Goal: Information Seeking & Learning: Find specific fact

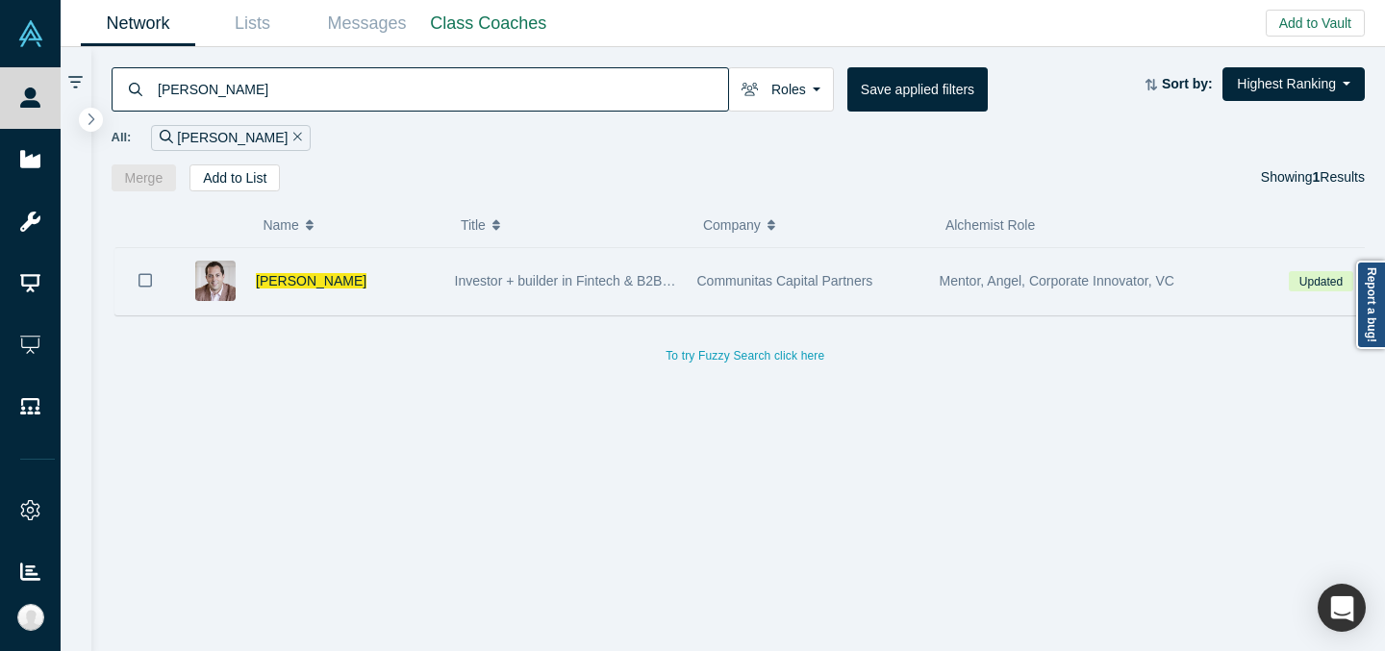
click at [679, 254] on div "Investor + builder in Fintech & B2B SaaS" at bounding box center [565, 281] width 242 height 66
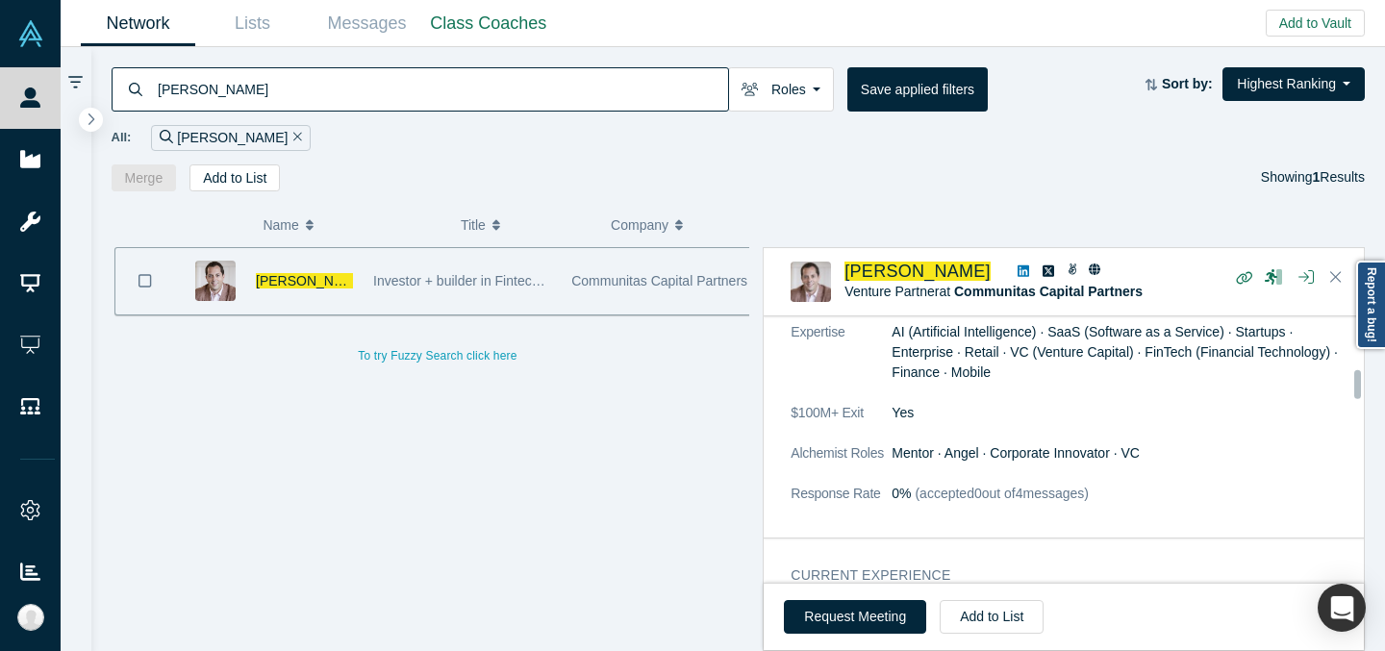
scroll to position [625, 0]
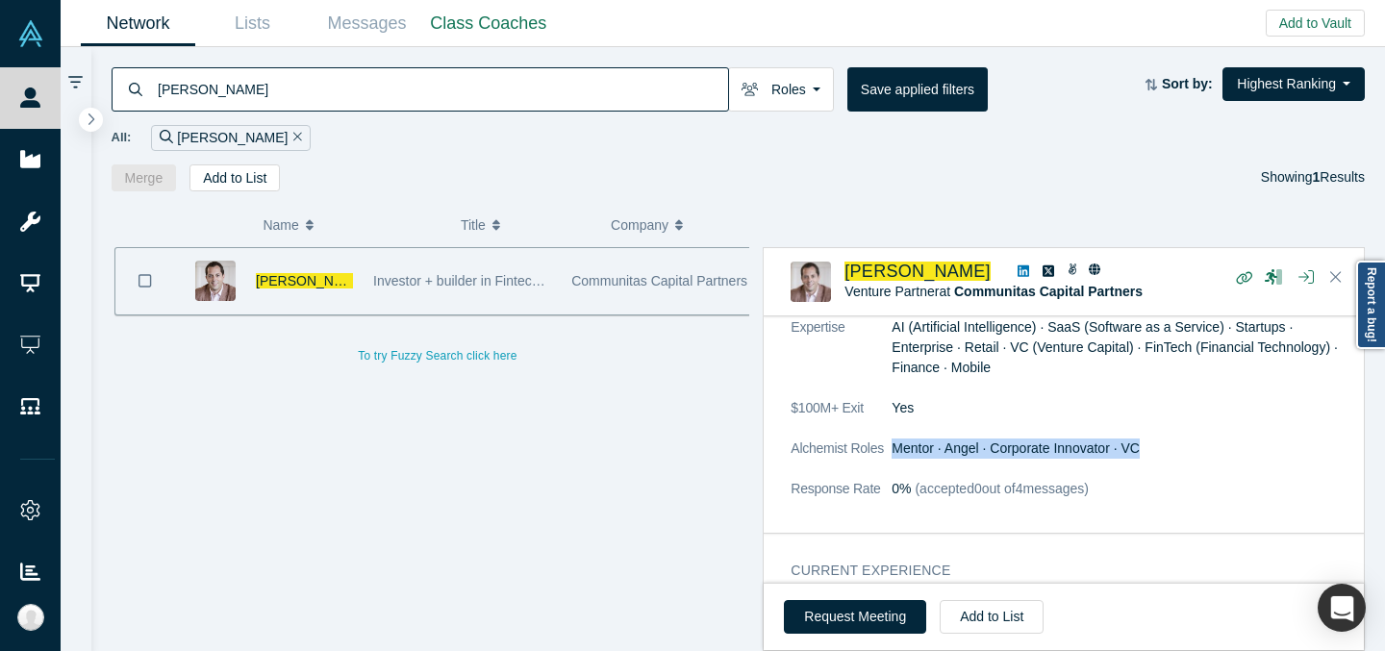
drag, startPoint x: 893, startPoint y: 467, endPoint x: 1195, endPoint y: 464, distance: 302.0
click at [1195, 459] on dd "Mentor · Angel · Corporate Innovator · VC" at bounding box center [1122, 449] width 460 height 20
copy dd "Mentor · Angel · Corporate Innovator · VC"
click at [368, 97] on input "[PERSON_NAME]" at bounding box center [442, 88] width 572 height 45
click at [368, 96] on input "[PERSON_NAME]" at bounding box center [442, 88] width 572 height 45
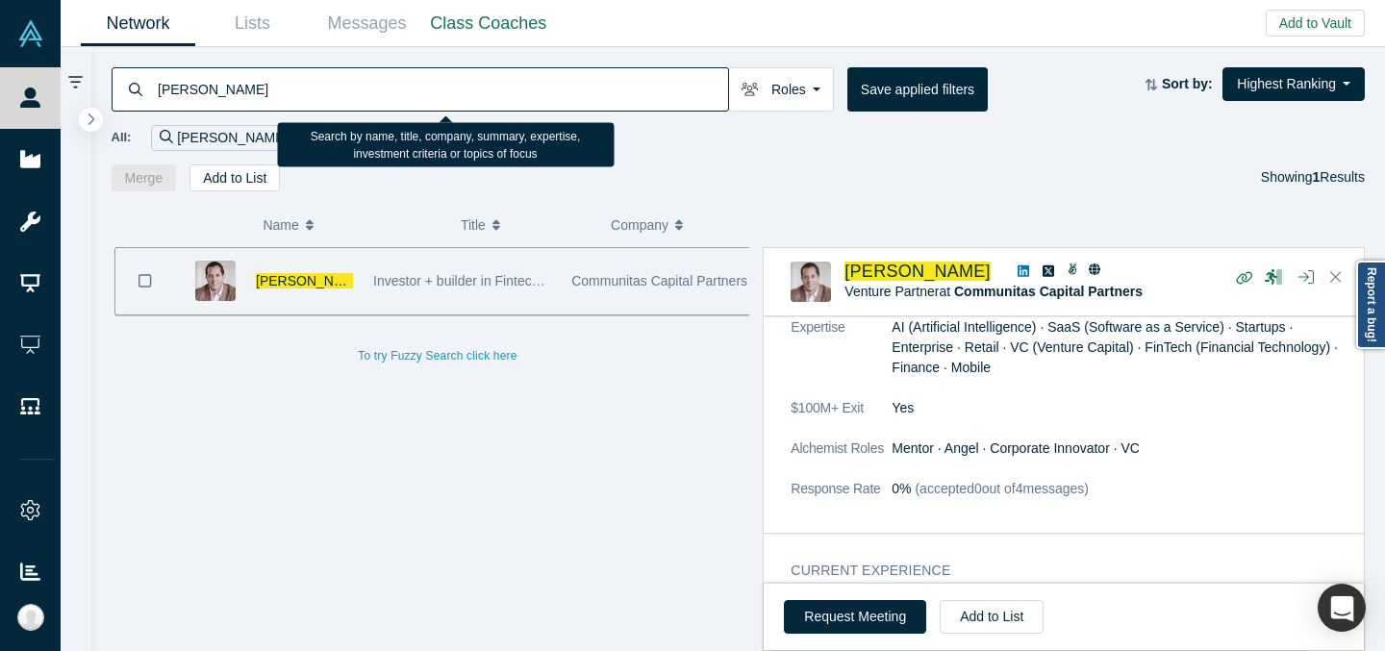
click at [368, 96] on input "[PERSON_NAME]" at bounding box center [442, 88] width 572 height 45
paste input "[PERSON_NAME]"
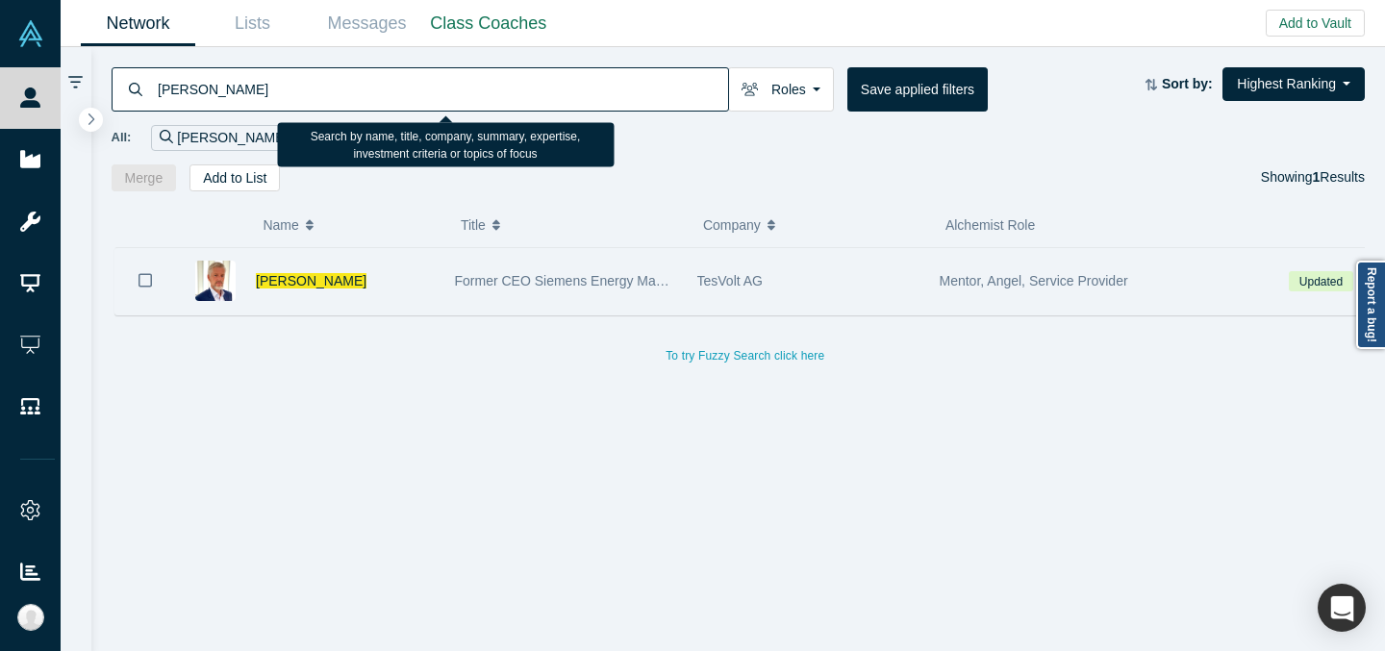
click at [520, 303] on div "Former CEO Siemens Energy Management Division of SIEMENS AG" at bounding box center [566, 281] width 222 height 66
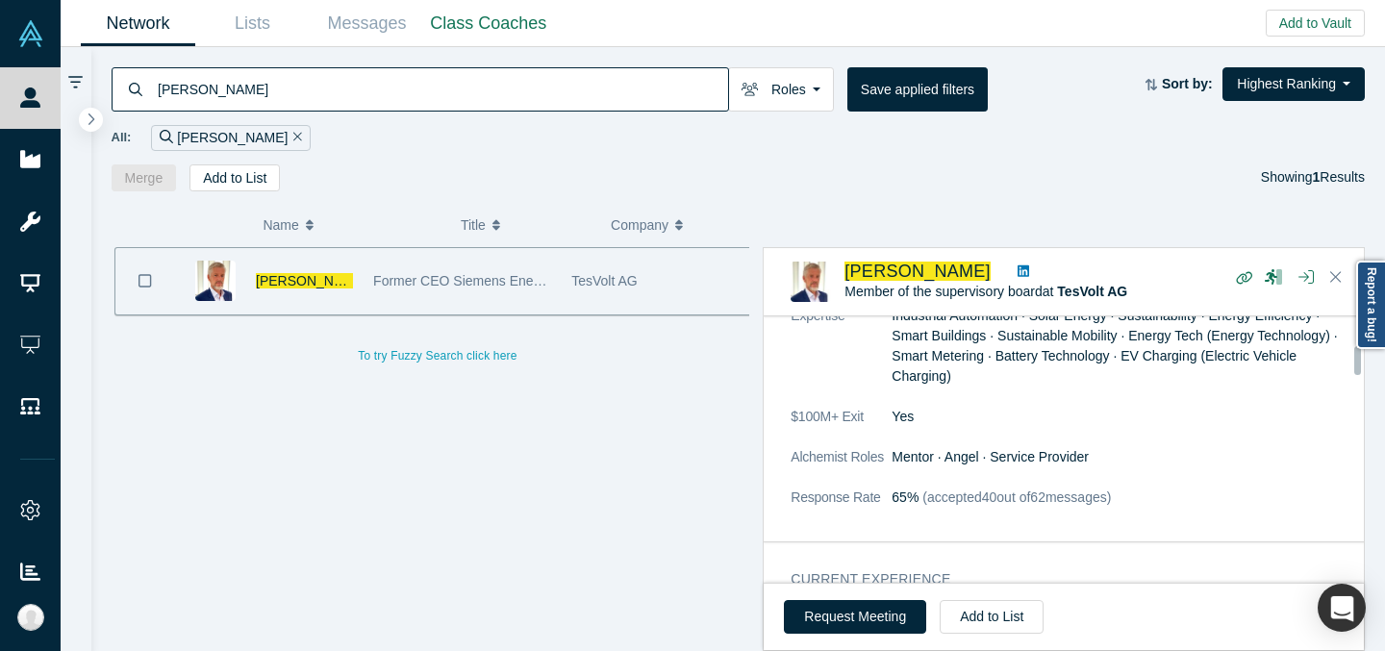
scroll to position [592, 0]
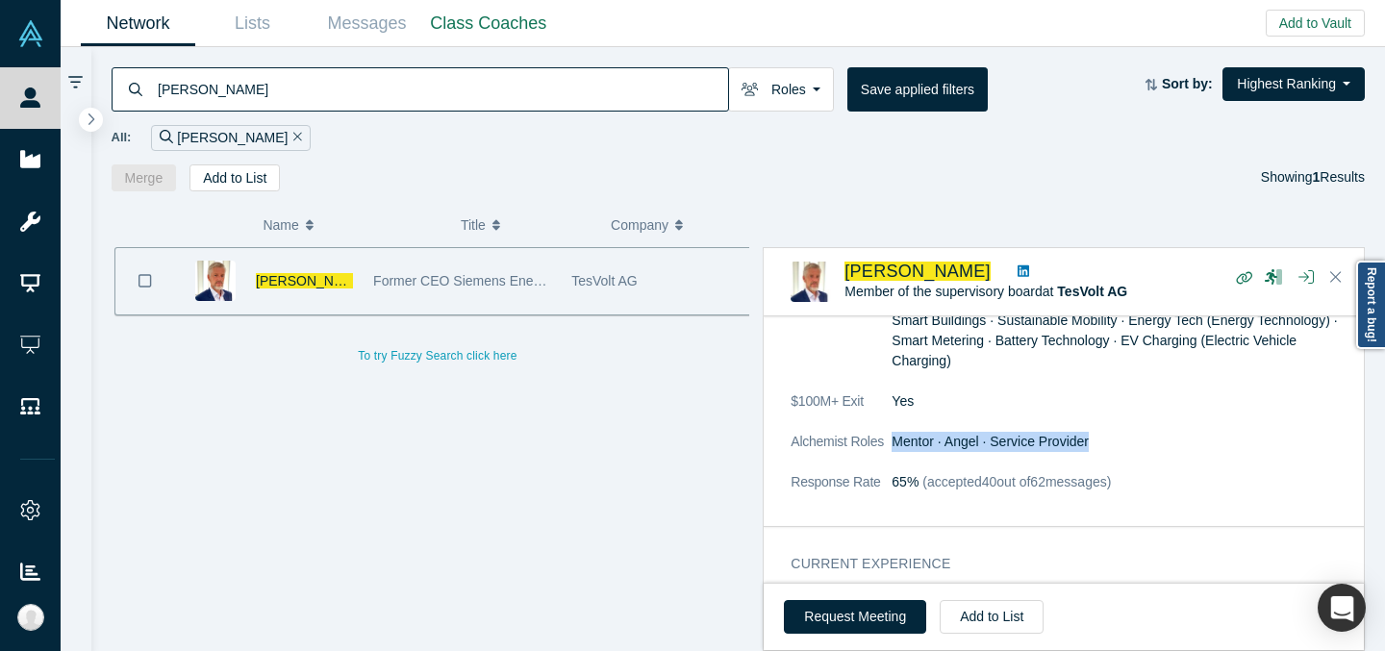
drag, startPoint x: 894, startPoint y: 422, endPoint x: 1089, endPoint y: 427, distance: 194.3
click at [1089, 432] on dd "Mentor · Angel · Service Provider" at bounding box center [1122, 442] width 460 height 20
copy dd "Mentor · Angel · Service Provider"
click at [479, 86] on input "[PERSON_NAME]" at bounding box center [442, 88] width 572 height 45
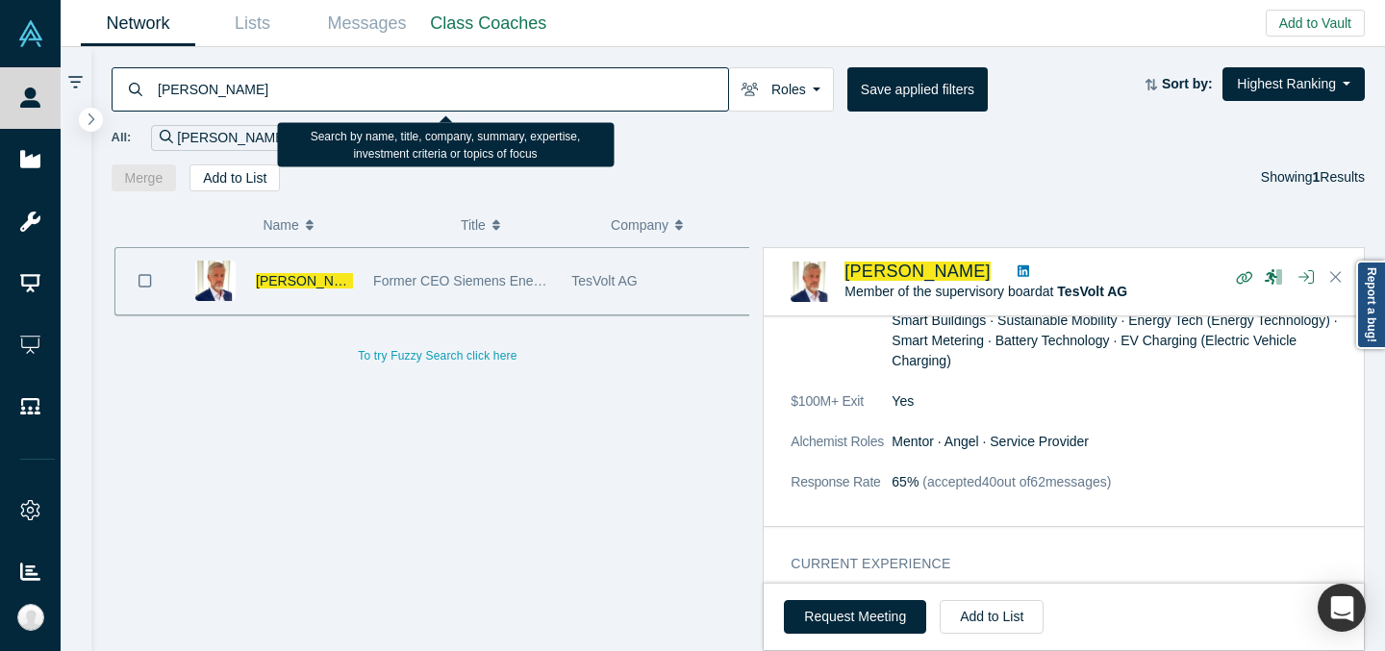
click at [479, 86] on input "[PERSON_NAME]" at bounding box center [442, 88] width 572 height 45
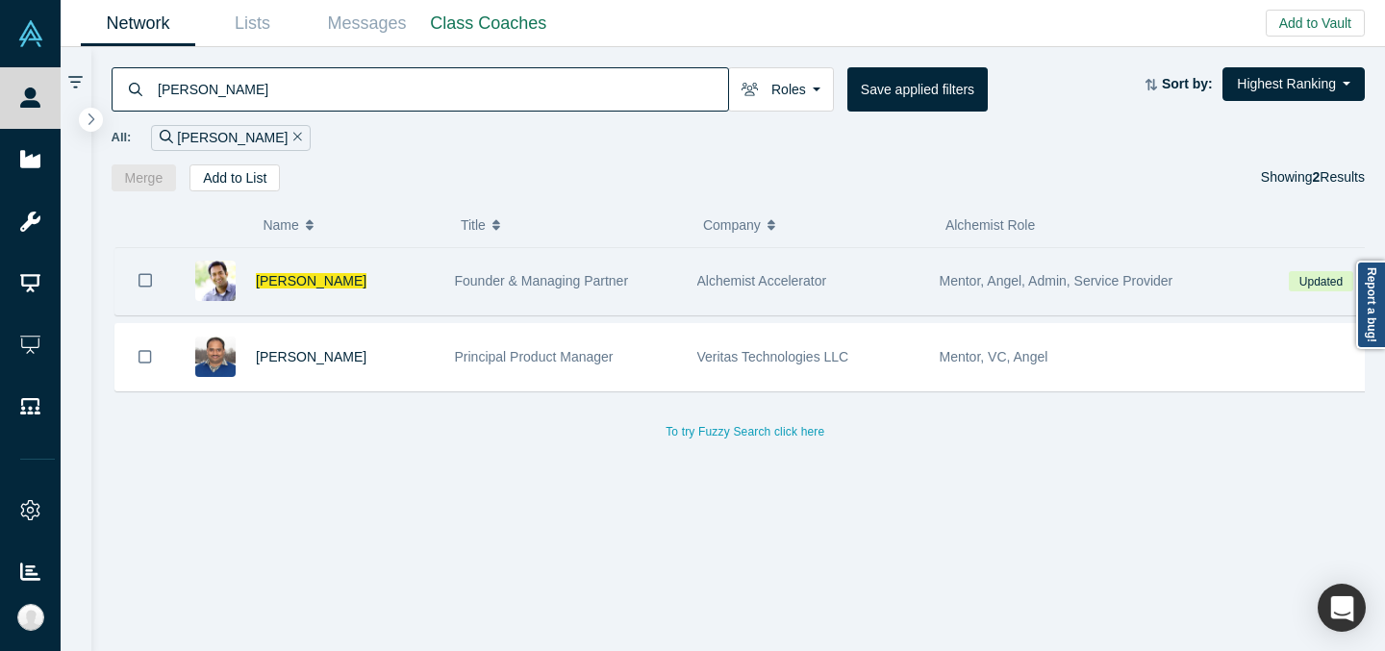
click at [681, 270] on div "Founder & Managing Partner" at bounding box center [565, 281] width 242 height 66
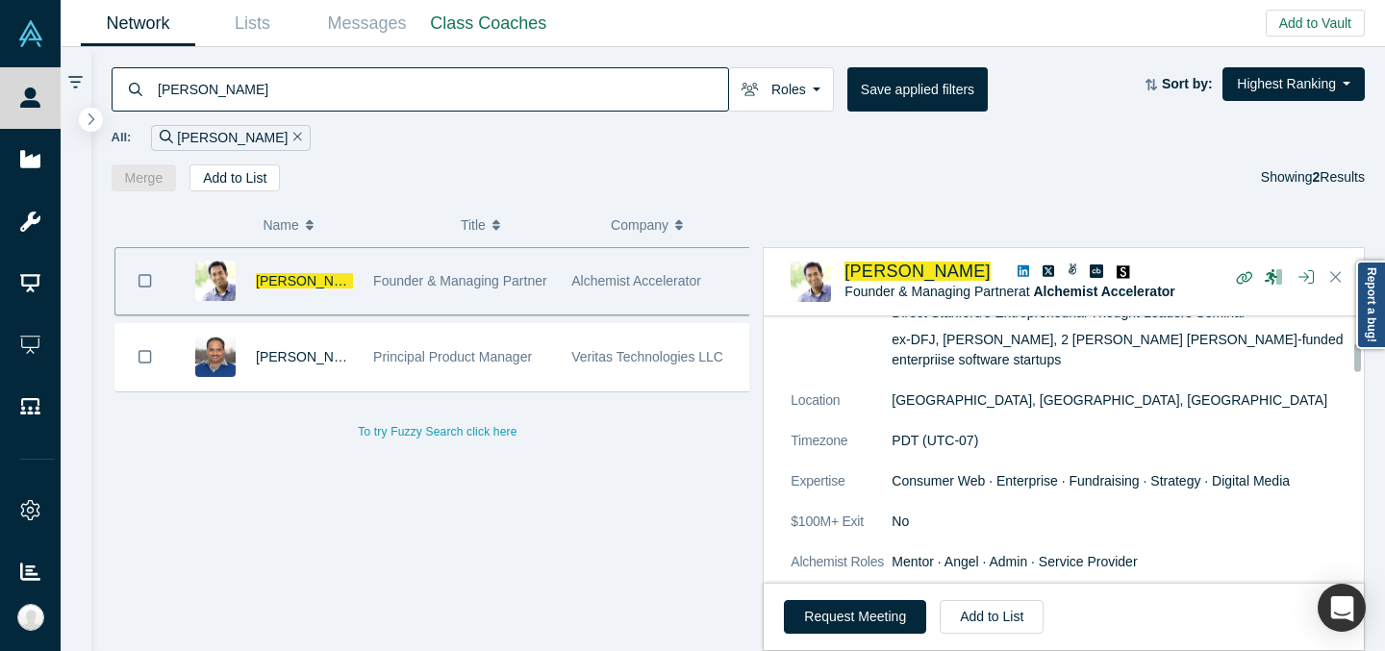
scroll to position [371, 0]
drag, startPoint x: 894, startPoint y: 500, endPoint x: 1144, endPoint y: 497, distance: 249.1
click at [1147, 551] on dd "Mentor · Angel · Admin · Service Provider" at bounding box center [1122, 561] width 460 height 20
copy dd "Mentor · Angel · Admin · Service Provider"
click at [437, 103] on input "[PERSON_NAME]" at bounding box center [442, 88] width 572 height 45
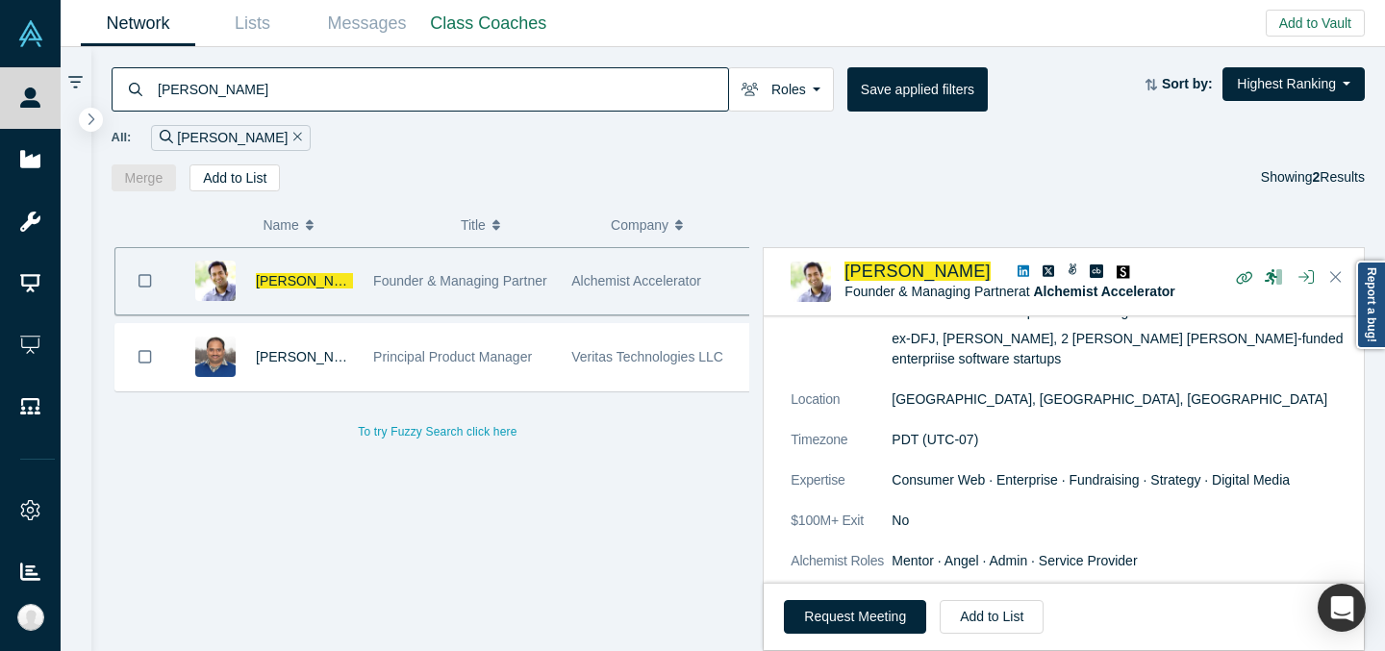
click at [437, 103] on input "[PERSON_NAME]" at bounding box center [442, 88] width 572 height 45
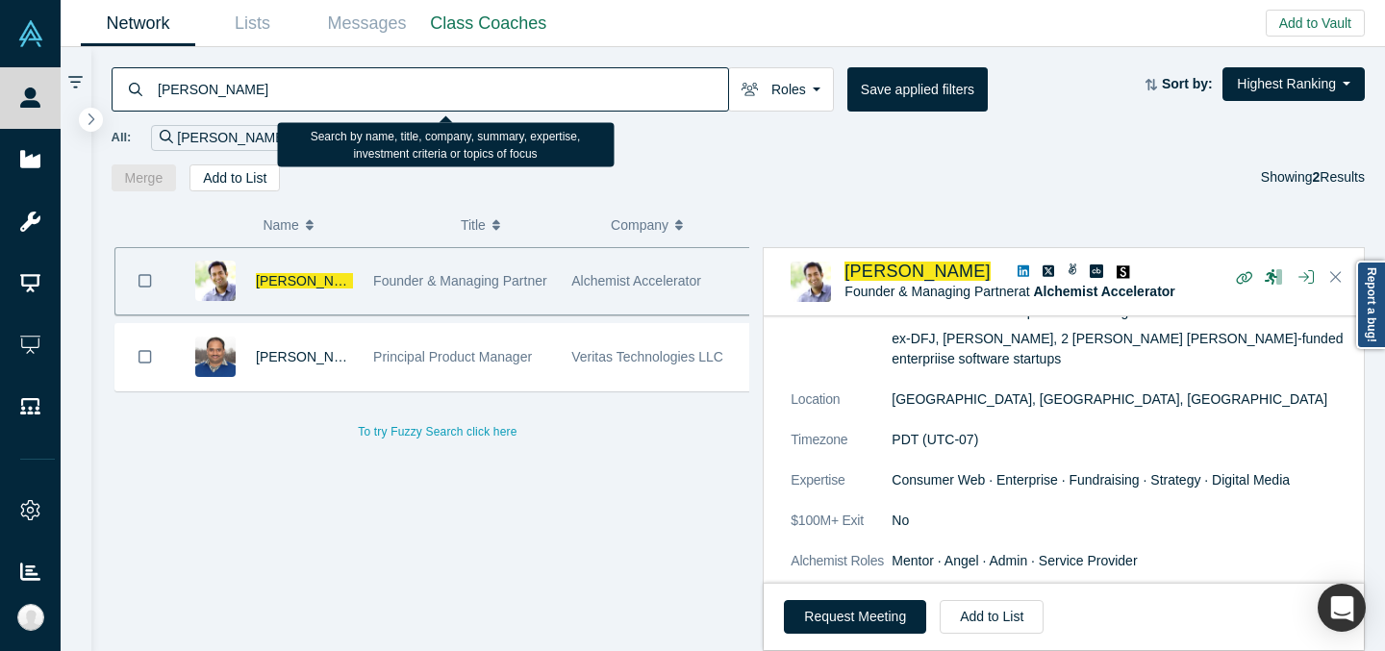
click at [437, 103] on input "[PERSON_NAME]" at bounding box center [442, 88] width 572 height 45
paste input "[PERSON_NAME]"
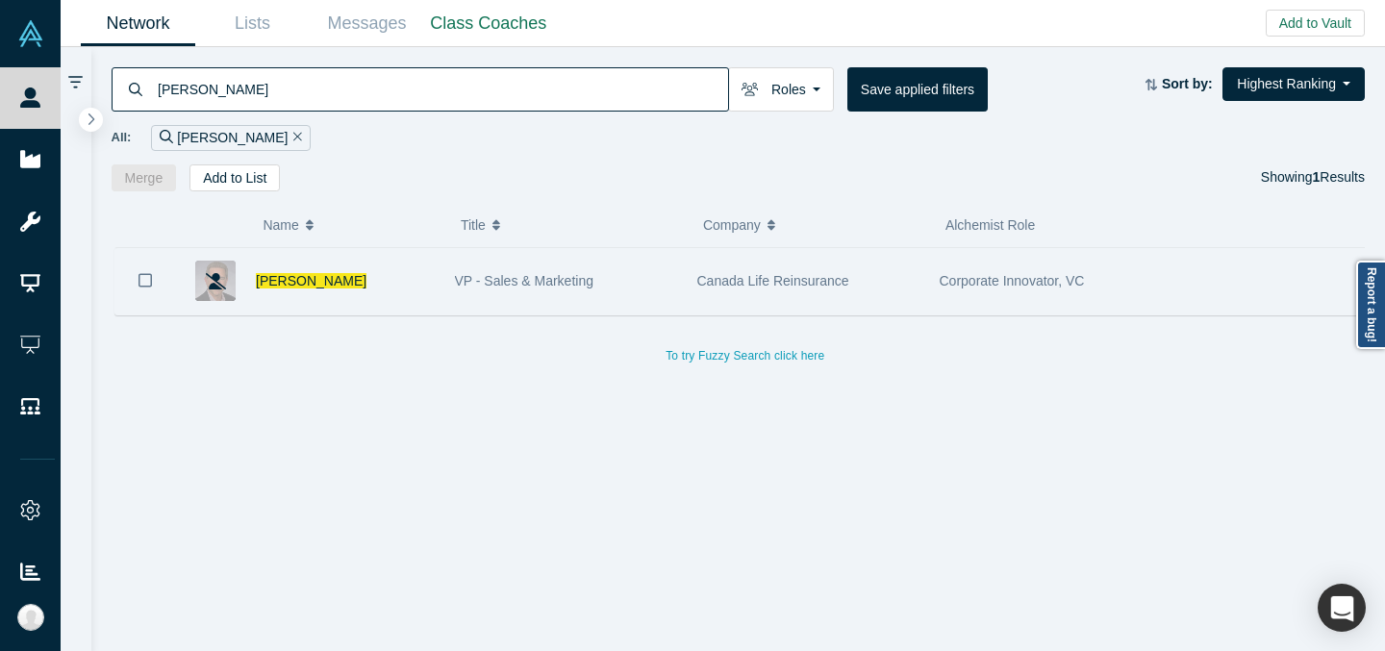
click at [579, 283] on span "VP - Sales & Marketing" at bounding box center [524, 280] width 139 height 15
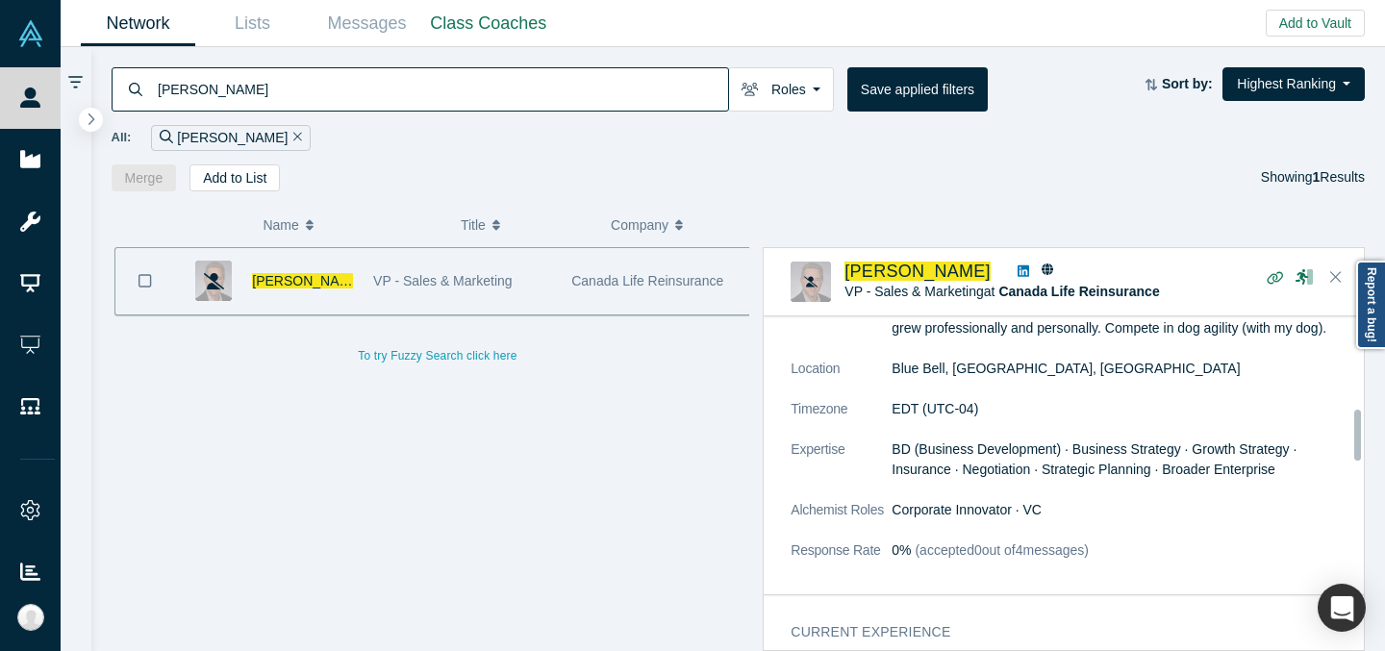
scroll to position [621, 0]
drag, startPoint x: 894, startPoint y: 510, endPoint x: 1043, endPoint y: 509, distance: 148.1
click at [1044, 509] on dd "Corporate Innovator · VC" at bounding box center [1122, 509] width 460 height 20
copy dd "Corporate Innovator · VC"
click at [434, 73] on input "[PERSON_NAME]" at bounding box center [442, 88] width 572 height 45
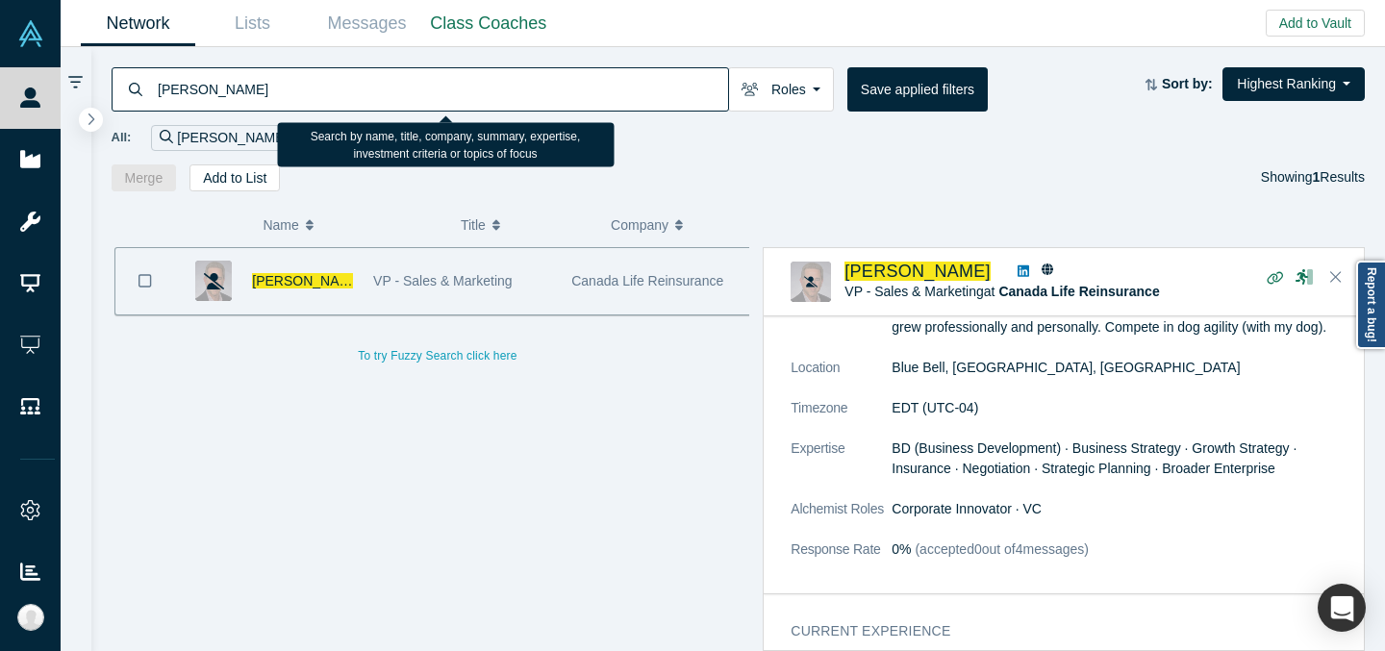
click at [434, 73] on input "[PERSON_NAME]" at bounding box center [442, 88] width 572 height 45
paste input "oee Peled"
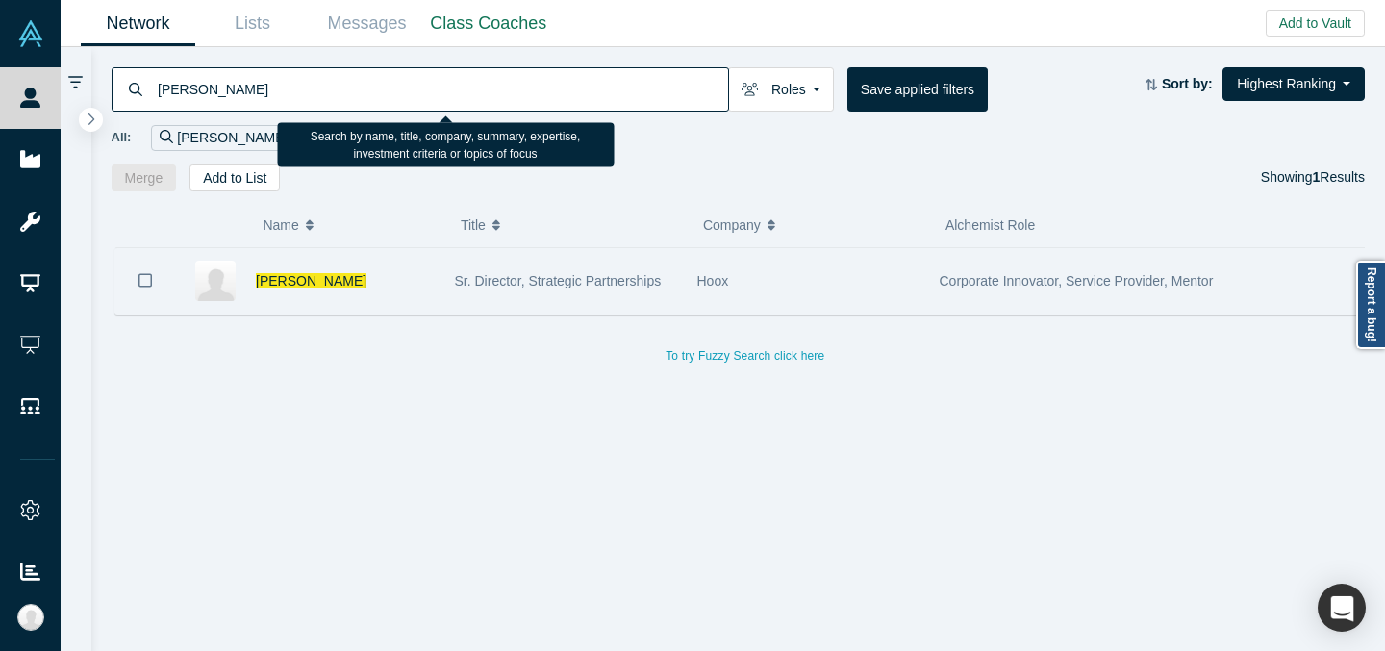
click at [683, 291] on div "Sr. Director, Strategic Partnerships" at bounding box center [565, 281] width 242 height 66
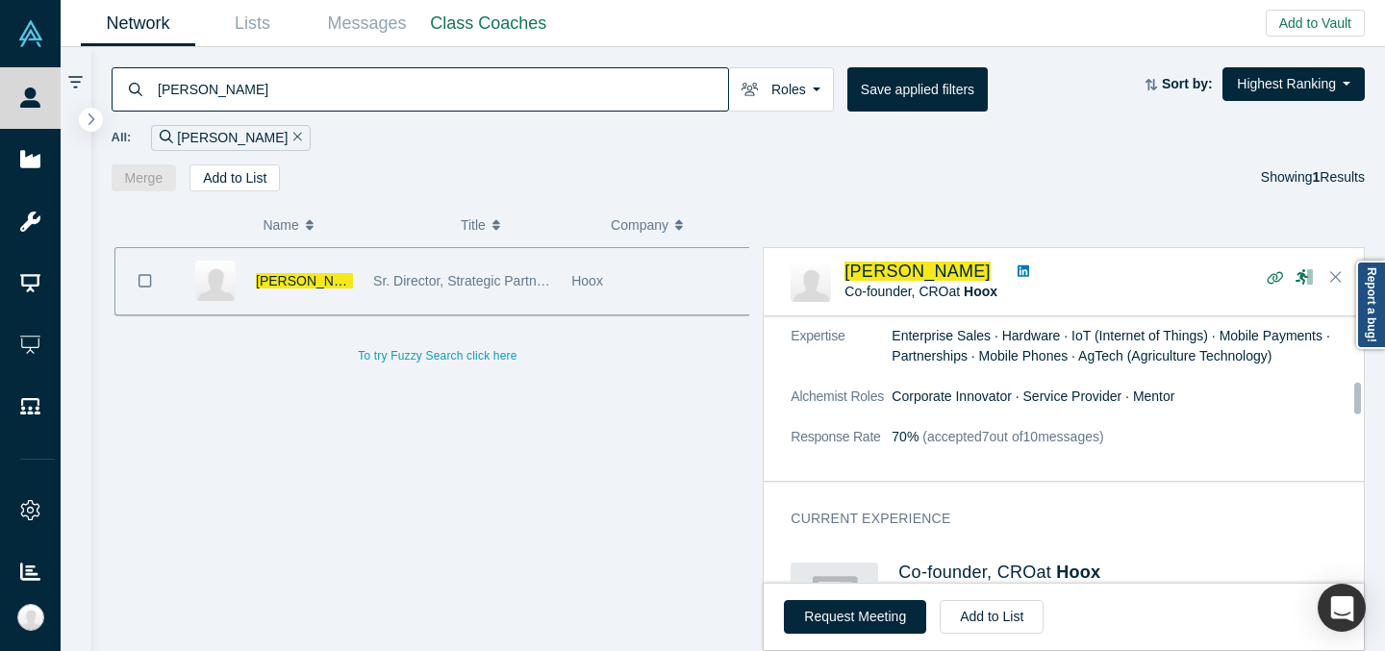
scroll to position [543, 0]
drag, startPoint x: 894, startPoint y: 374, endPoint x: 1177, endPoint y: 380, distance: 282.8
click at [1178, 386] on dd "Corporate Innovator · Service Provider · Mentor" at bounding box center [1122, 396] width 460 height 20
copy dd "Corporate Innovator · Service Provider · Mentor"
click at [616, 86] on input "[PERSON_NAME]" at bounding box center [442, 88] width 572 height 45
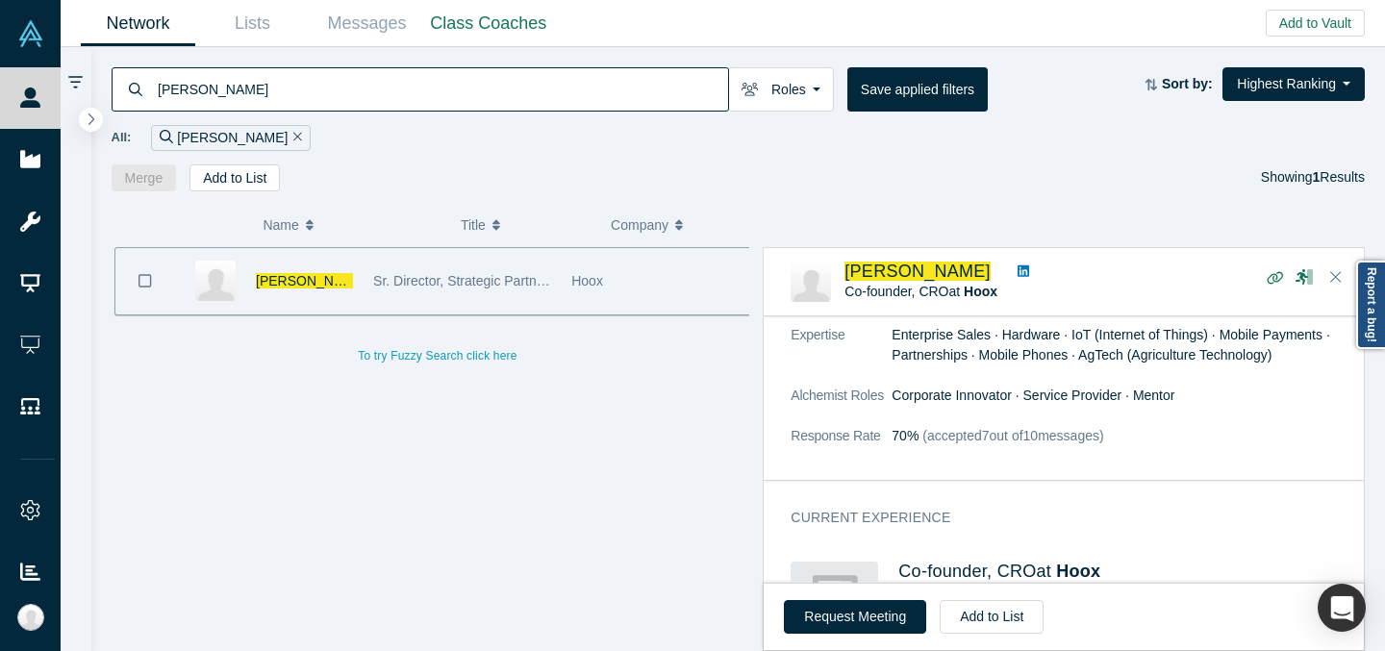
click at [616, 86] on input "[PERSON_NAME]" at bounding box center [442, 88] width 572 height 45
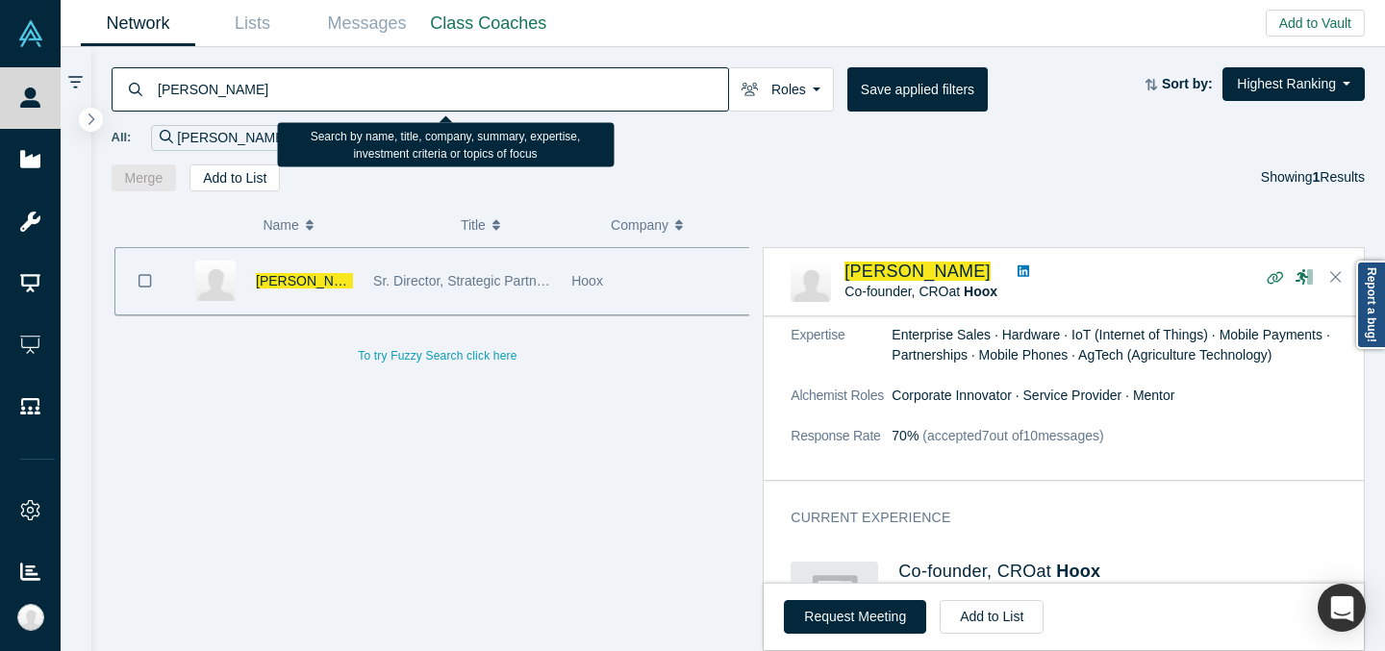
click at [616, 86] on input "[PERSON_NAME]" at bounding box center [442, 88] width 572 height 45
paste input "[PERSON_NAME]"
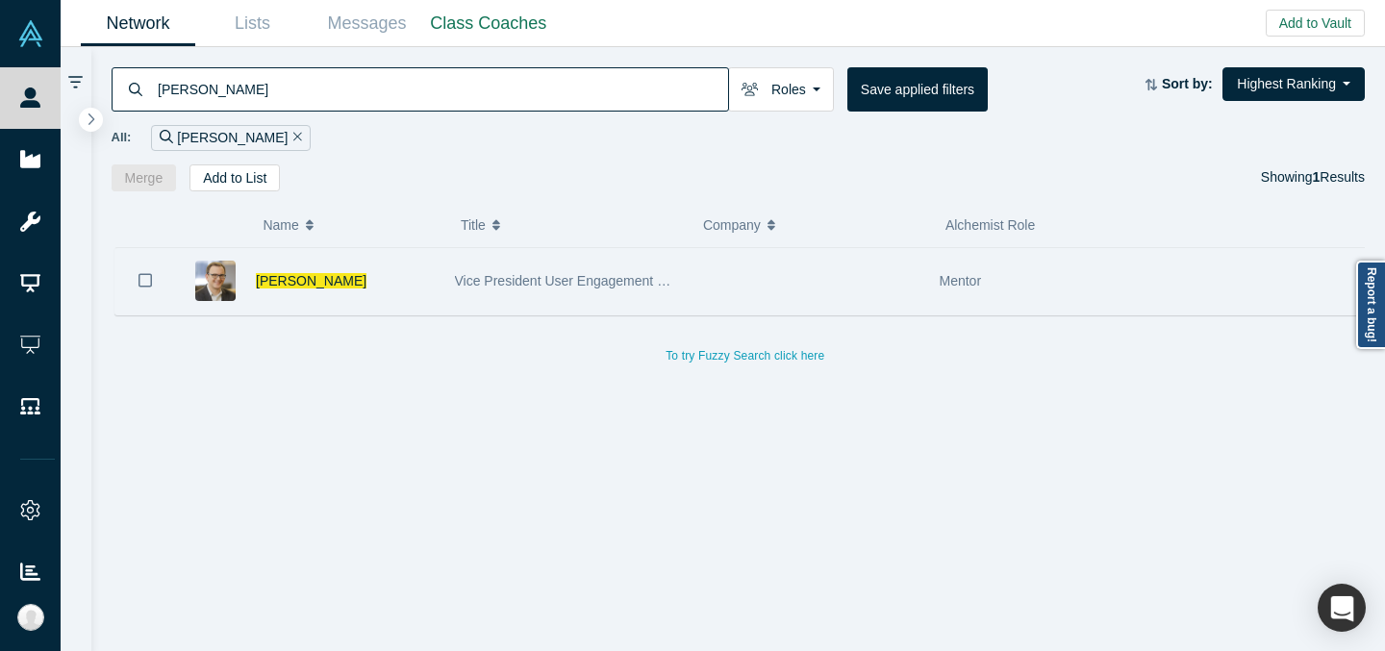
click at [647, 274] on span "Vice President User Engagement and Growth" at bounding box center [591, 280] width 272 height 15
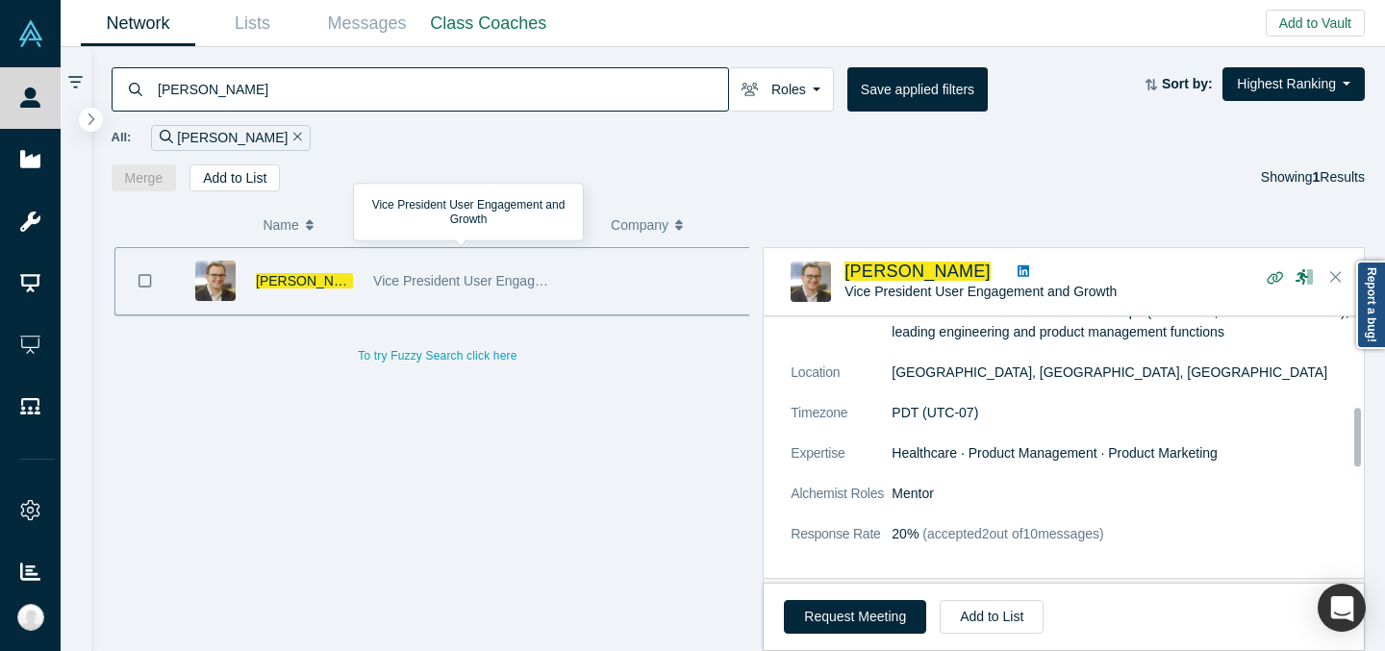
scroll to position [422, 0]
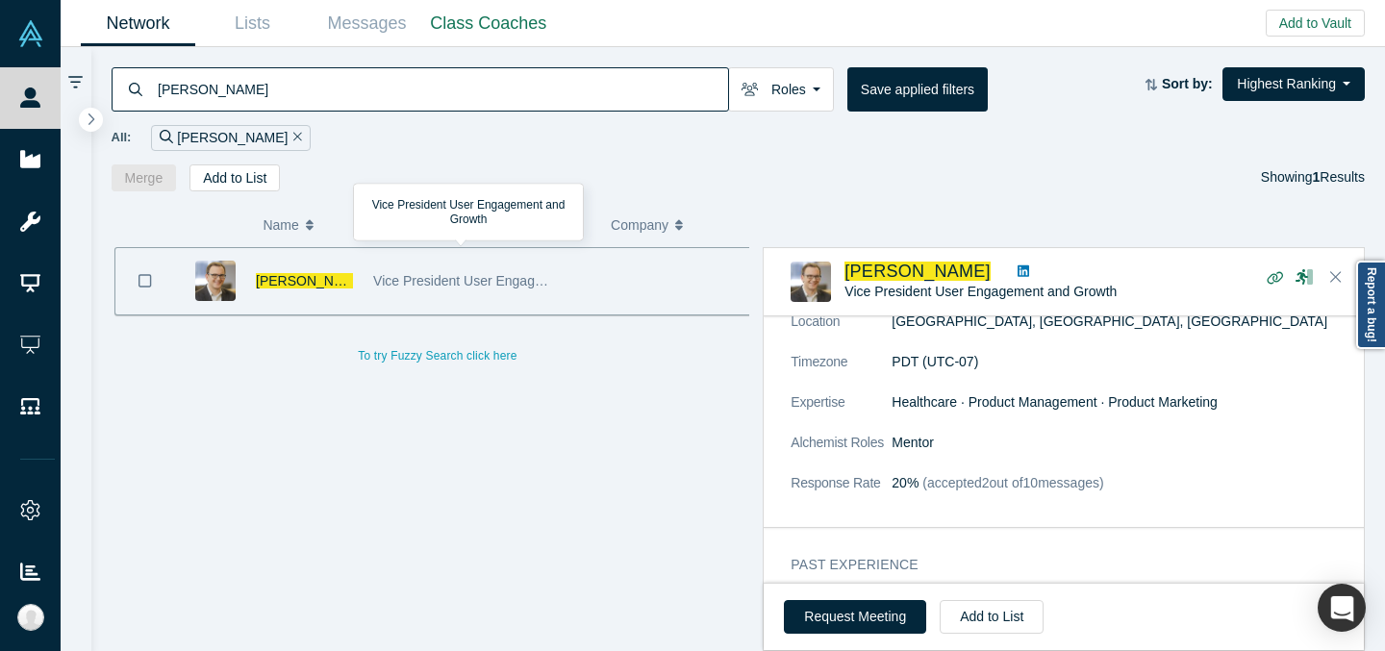
click at [531, 77] on input "[PERSON_NAME]" at bounding box center [442, 88] width 572 height 45
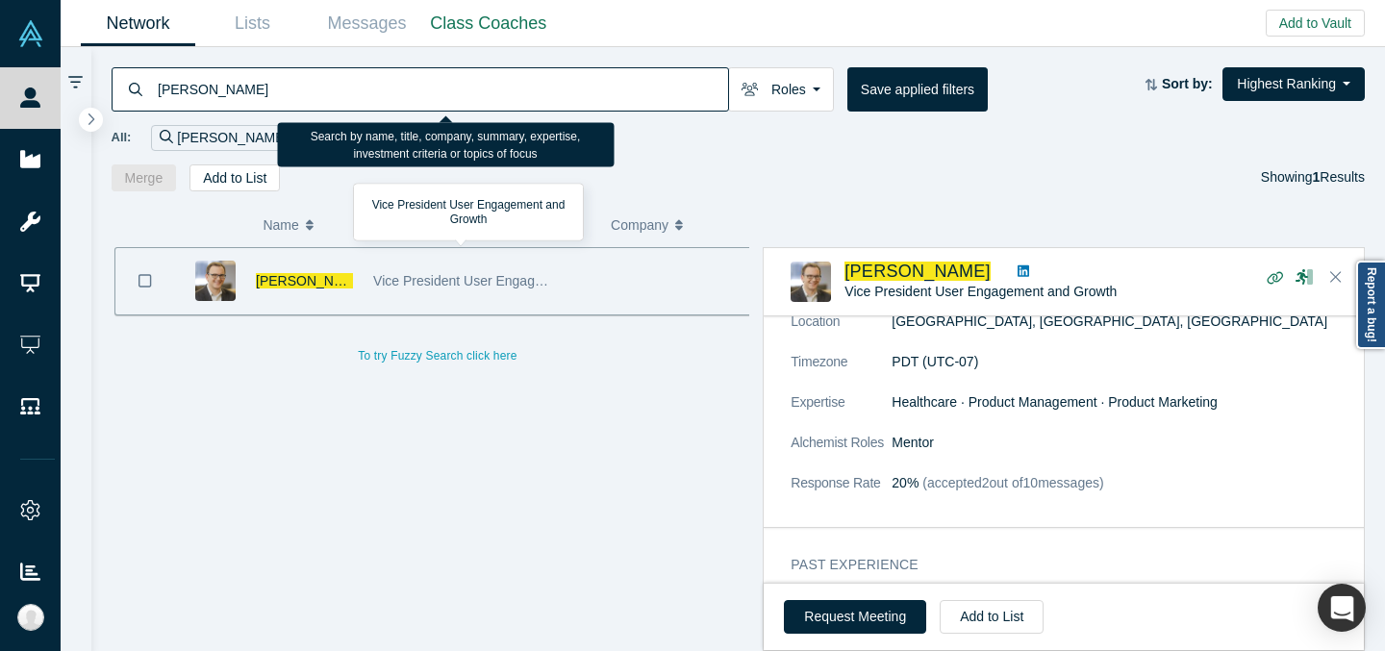
click at [531, 77] on input "[PERSON_NAME]" at bounding box center [442, 88] width 572 height 45
paste input "[PERSON_NAME]"
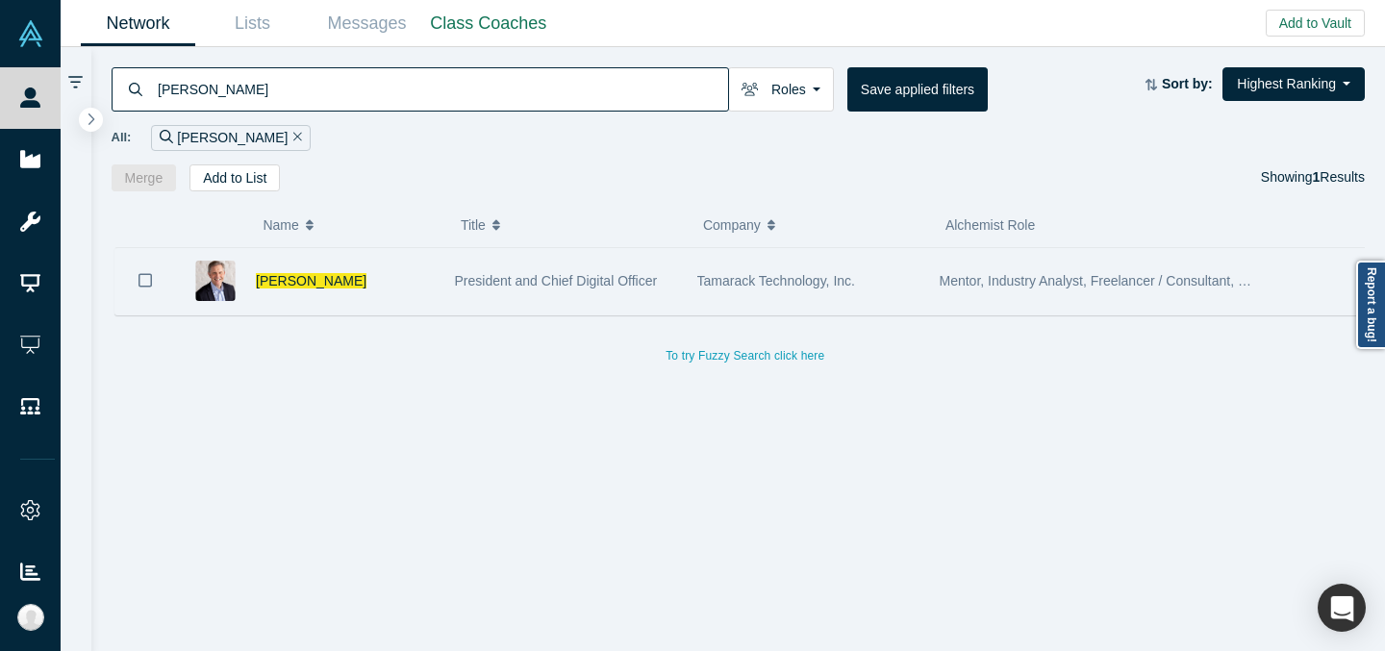
click at [852, 265] on div "Tamarack Technology, Inc." at bounding box center [808, 281] width 222 height 66
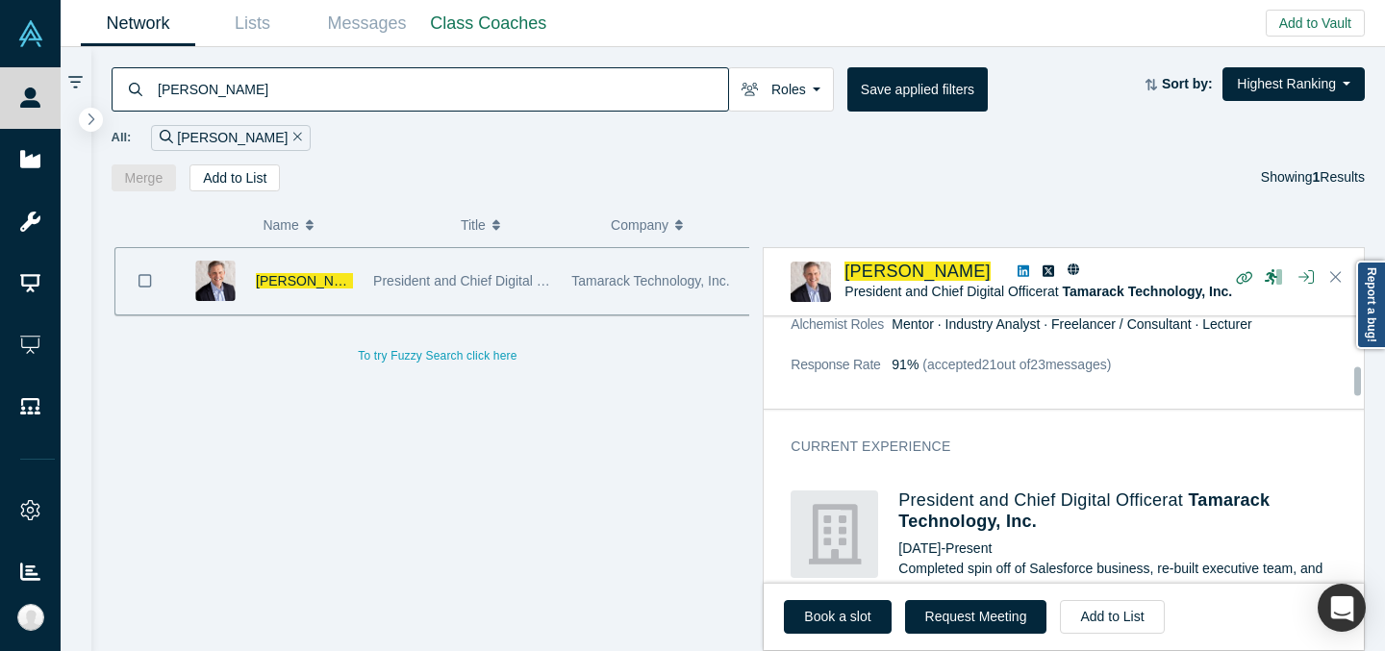
scroll to position [910, 0]
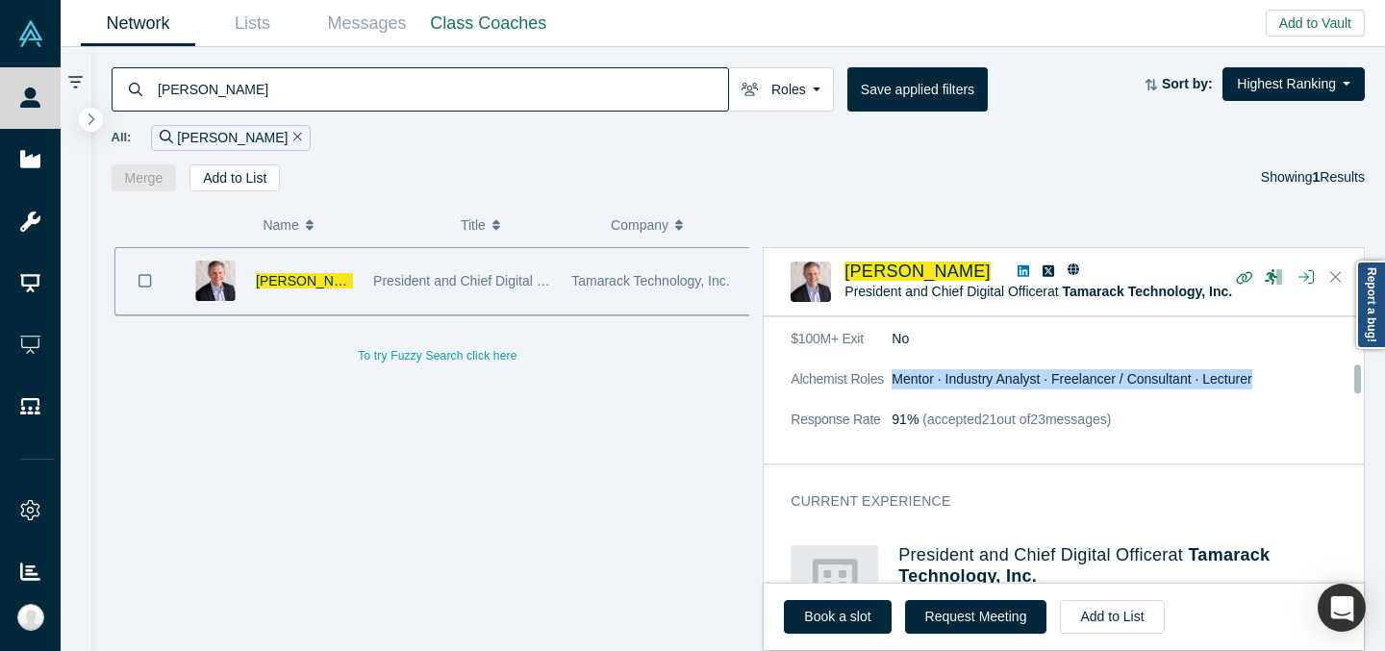
drag, startPoint x: 896, startPoint y: 375, endPoint x: 1280, endPoint y: 372, distance: 383.8
click at [1280, 372] on dd "Mentor · Industry Analyst · Freelancer / Consultant · Lecturer" at bounding box center [1122, 379] width 460 height 20
copy dd "Mentor · Industry Analyst · Freelancer / Consultant · Lecturer"
click at [374, 91] on input "[PERSON_NAME]" at bounding box center [442, 88] width 572 height 45
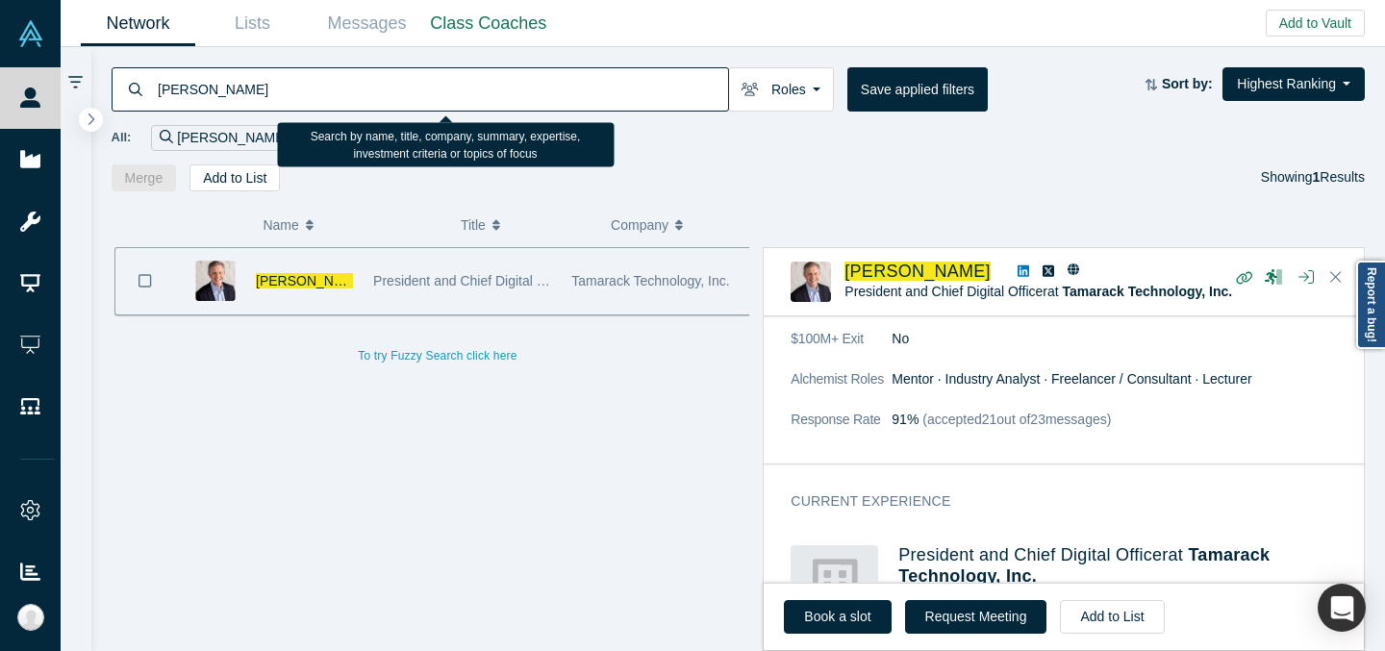
click at [374, 91] on input "[PERSON_NAME]" at bounding box center [442, 88] width 572 height 45
paste input "ridhar Solur"
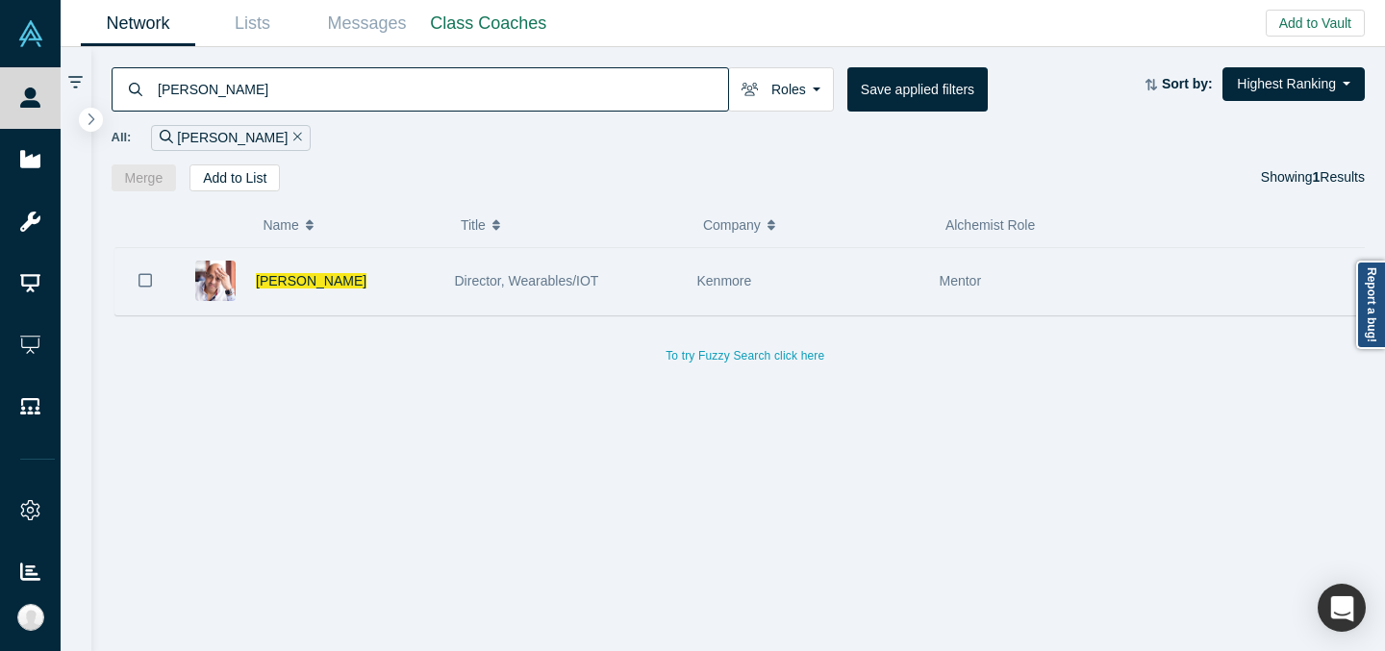
click at [726, 265] on div "Kenmore" at bounding box center [808, 281] width 222 height 66
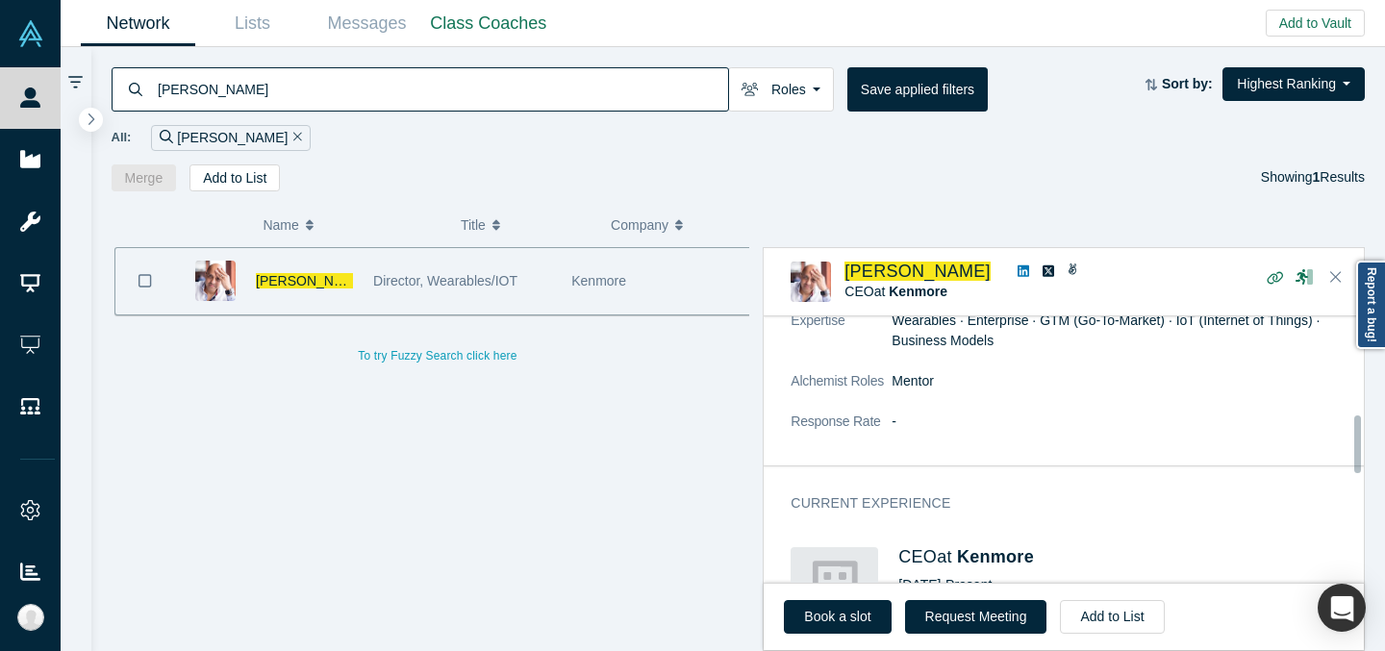
scroll to position [458, 0]
click at [552, 82] on input "[PERSON_NAME]" at bounding box center [442, 88] width 572 height 45
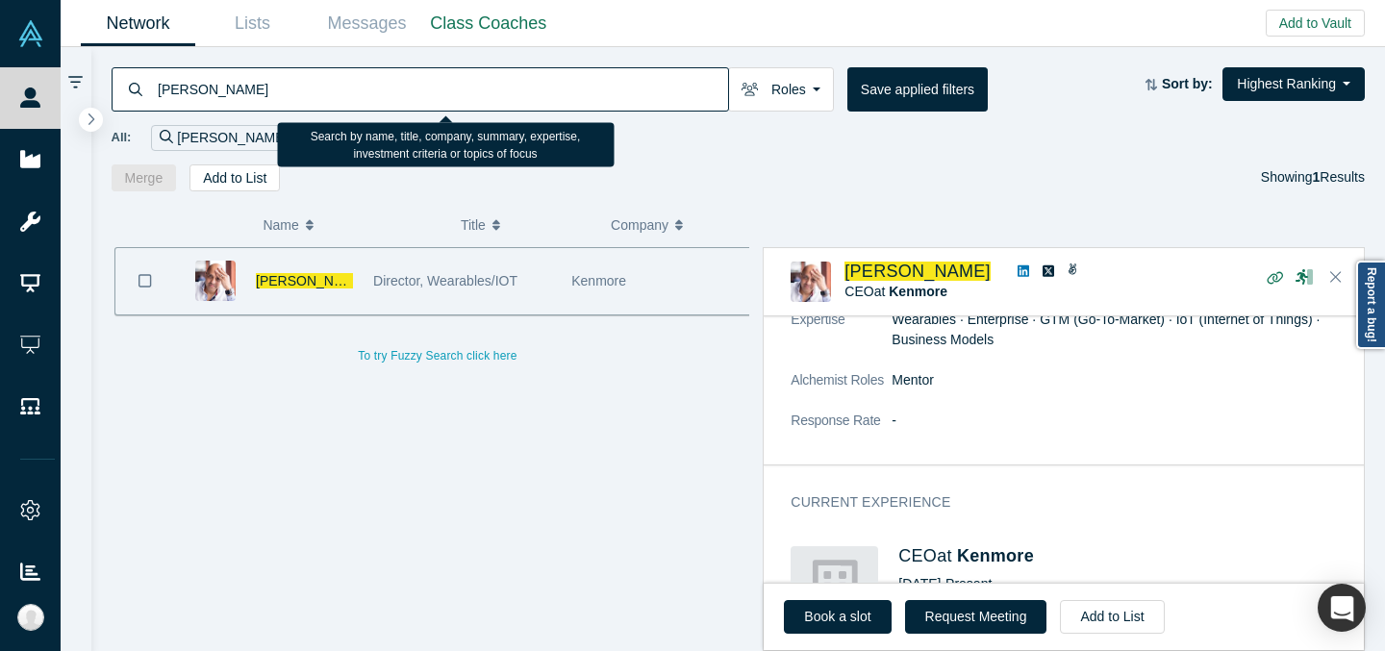
click at [552, 83] on input "[PERSON_NAME]" at bounding box center [442, 88] width 572 height 45
paste input "[PERSON_NAME]"
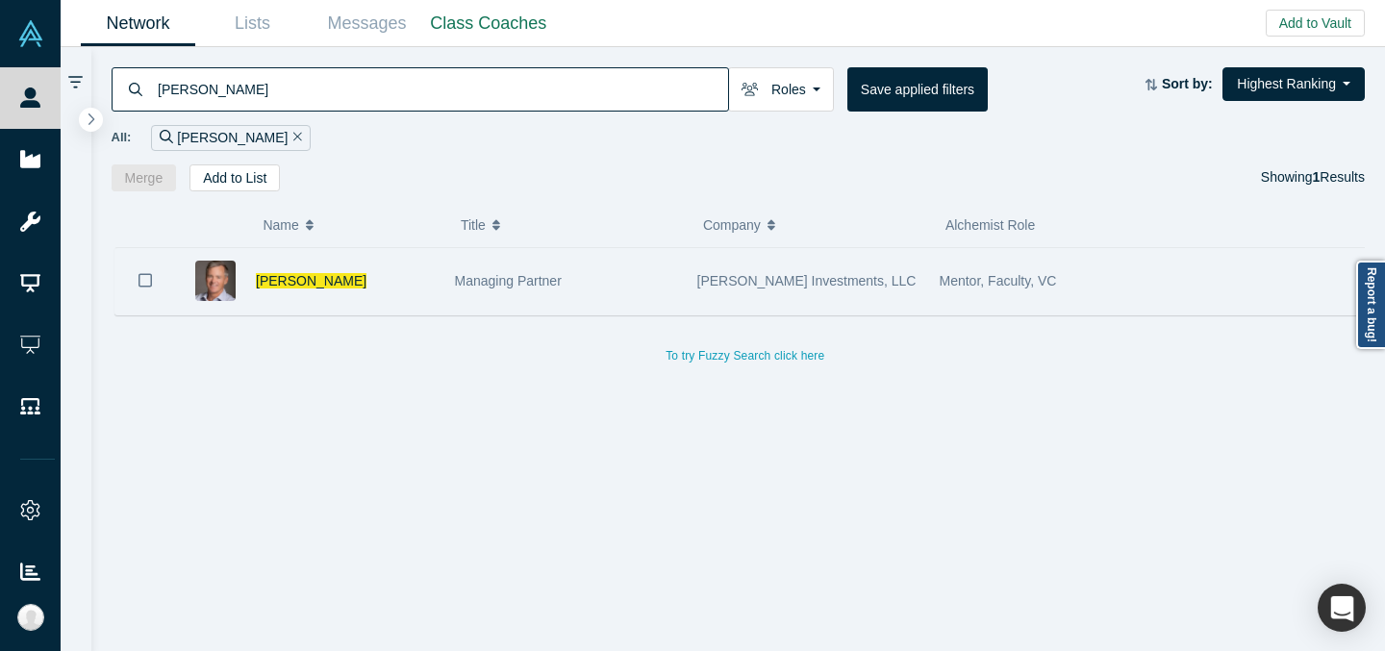
click at [658, 270] on div "Managing Partner" at bounding box center [566, 281] width 222 height 66
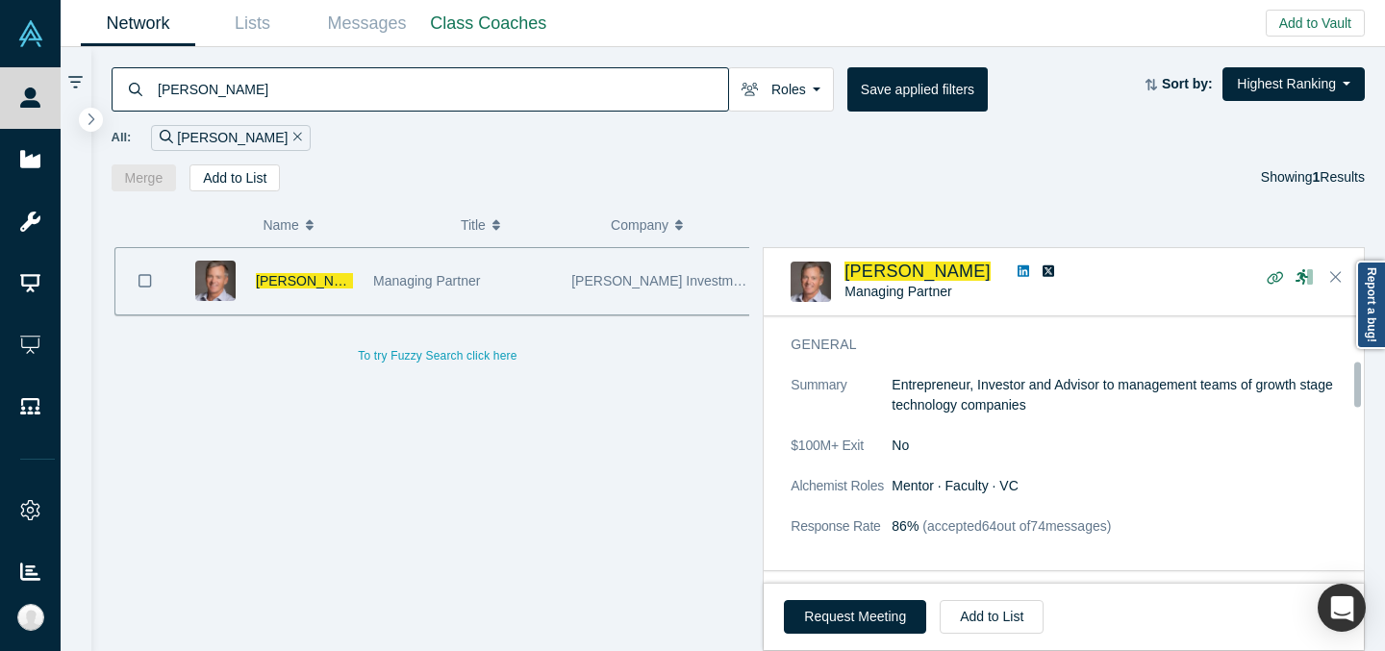
scroll to position [272, 0]
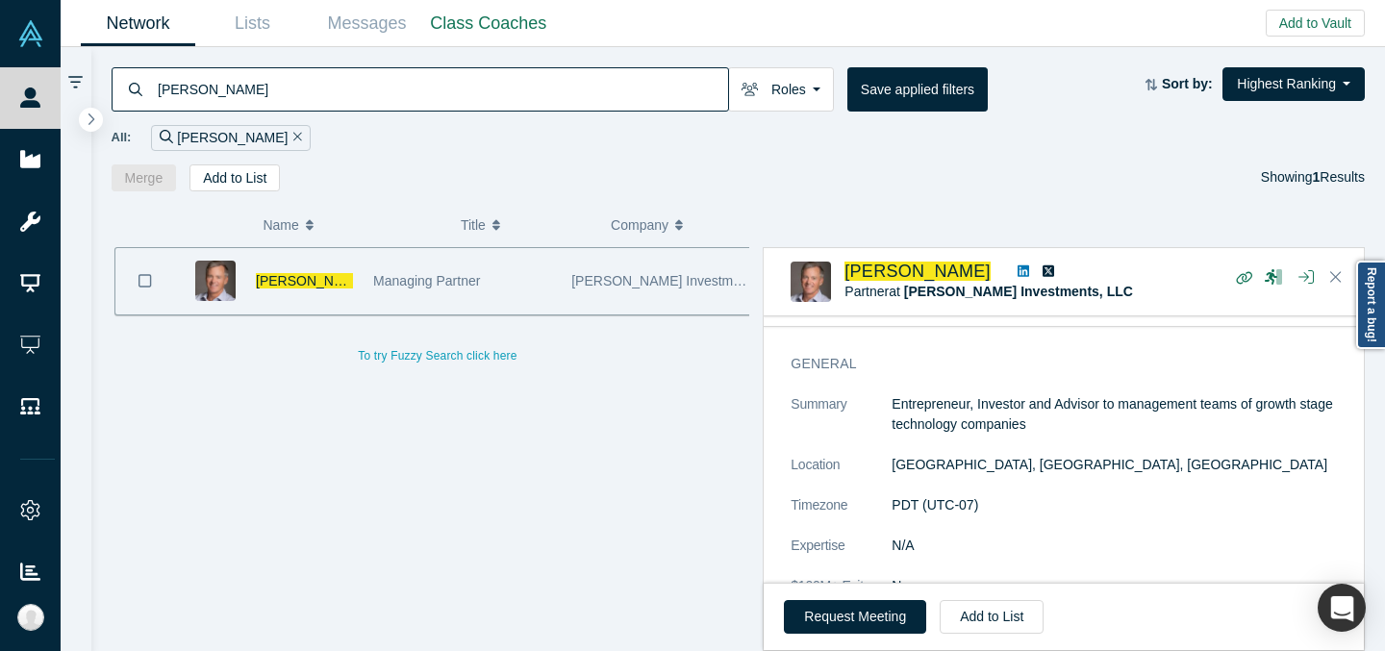
click at [516, 100] on input "[PERSON_NAME]" at bounding box center [442, 88] width 572 height 45
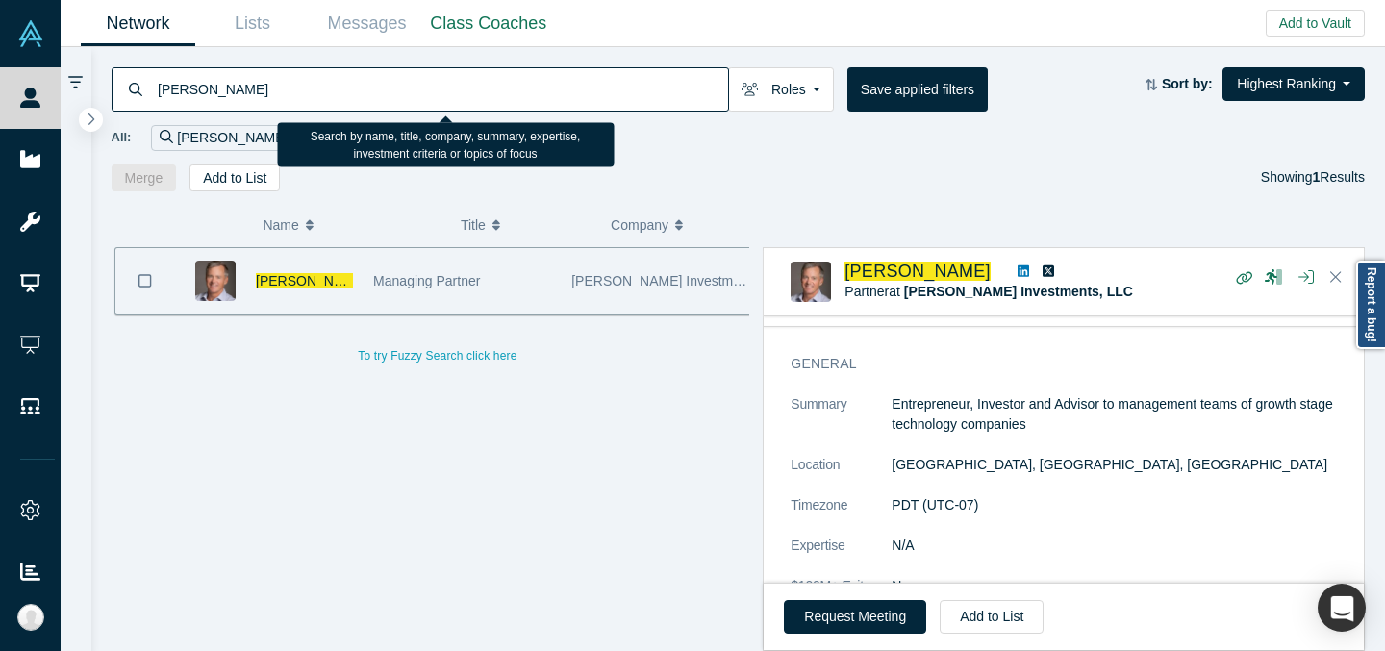
click at [516, 100] on input "[PERSON_NAME]" at bounding box center [442, 88] width 572 height 45
paste input "u [PERSON_NAME]"
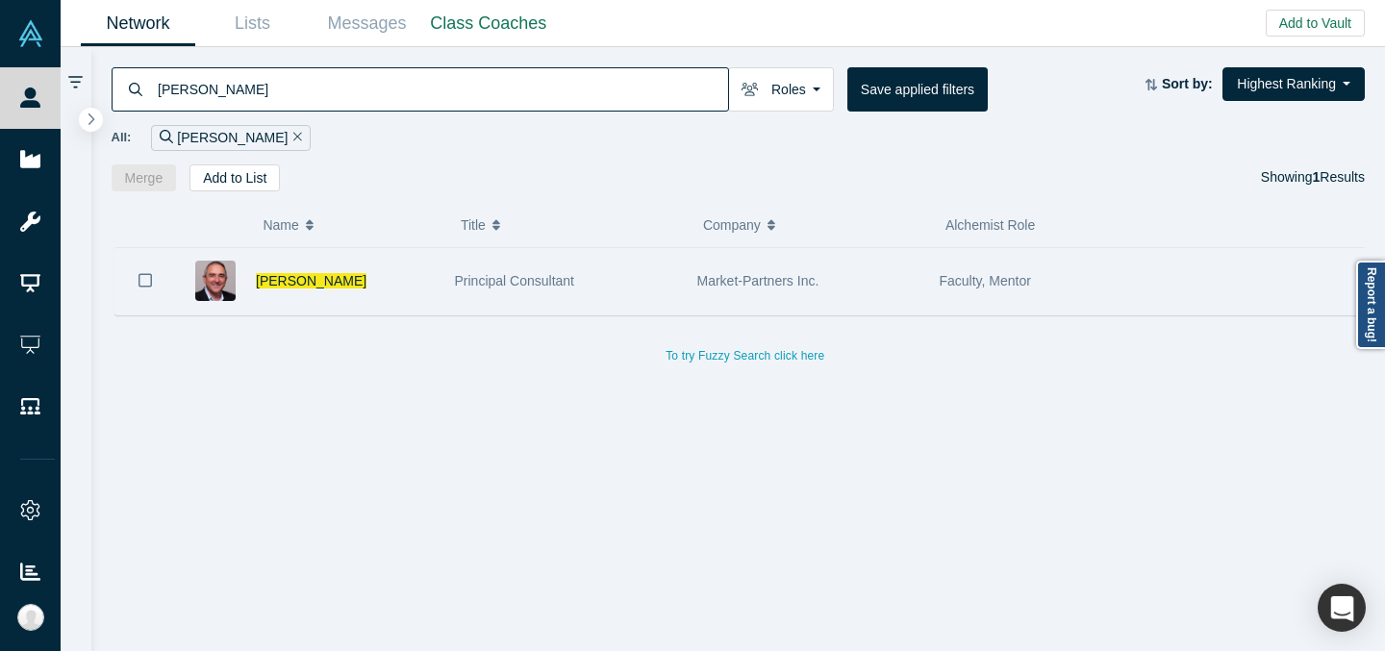
type input "[PERSON_NAME]"
click at [712, 290] on div "Market-Partners Inc." at bounding box center [808, 281] width 222 height 66
